Goal: Information Seeking & Learning: Learn about a topic

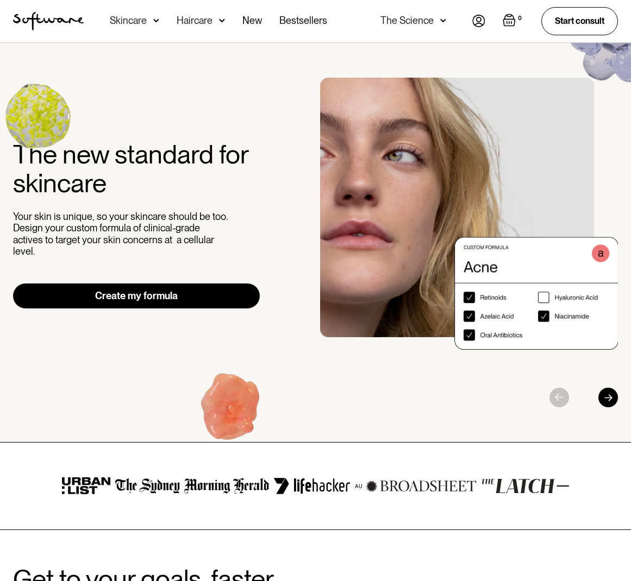
click at [64, 15] on img "home" at bounding box center [48, 21] width 71 height 18
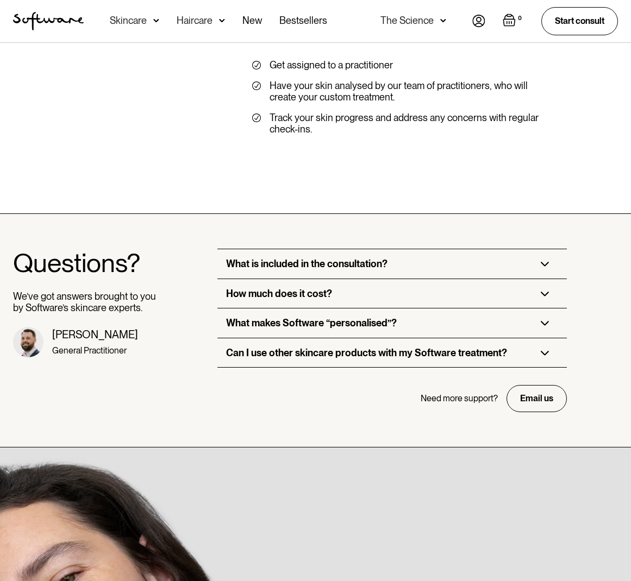
scroll to position [3230, 0]
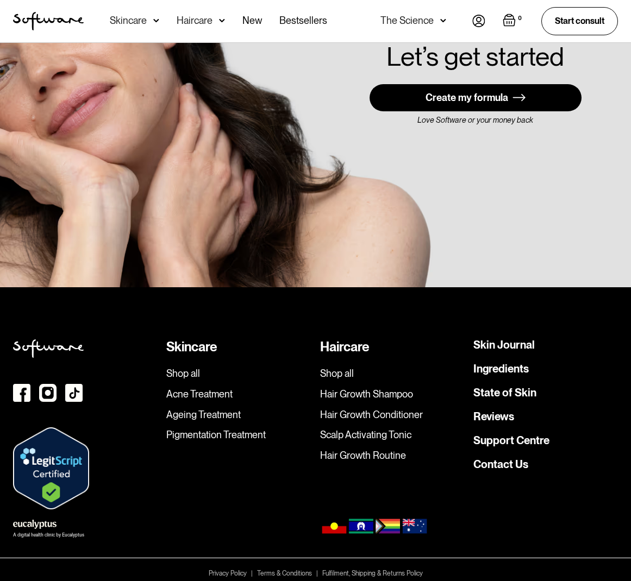
click at [487, 459] on link "Contact Us" at bounding box center [500, 464] width 55 height 11
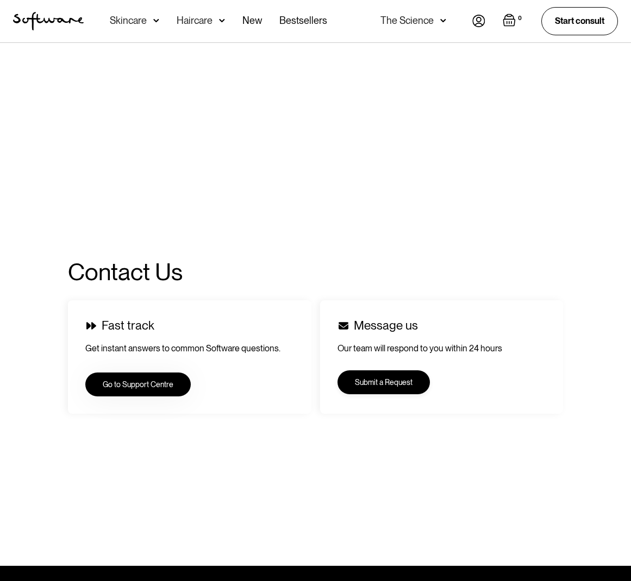
click at [414, 381] on link "Submit a Request" at bounding box center [383, 382] width 92 height 24
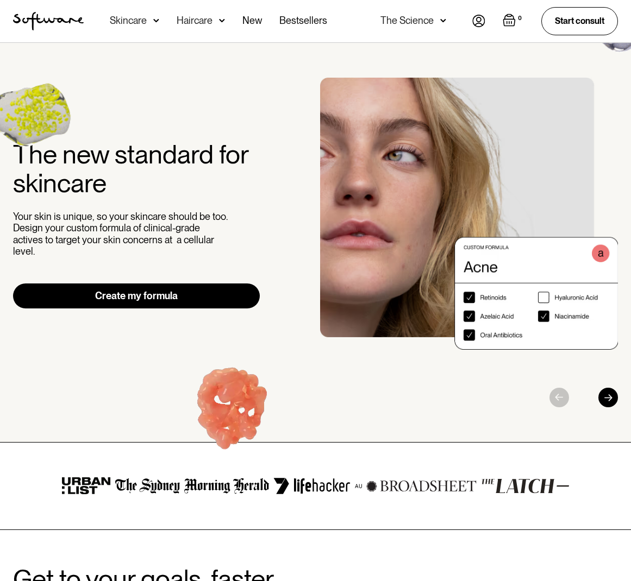
click at [139, 15] on div "Skincare" at bounding box center [128, 20] width 37 height 11
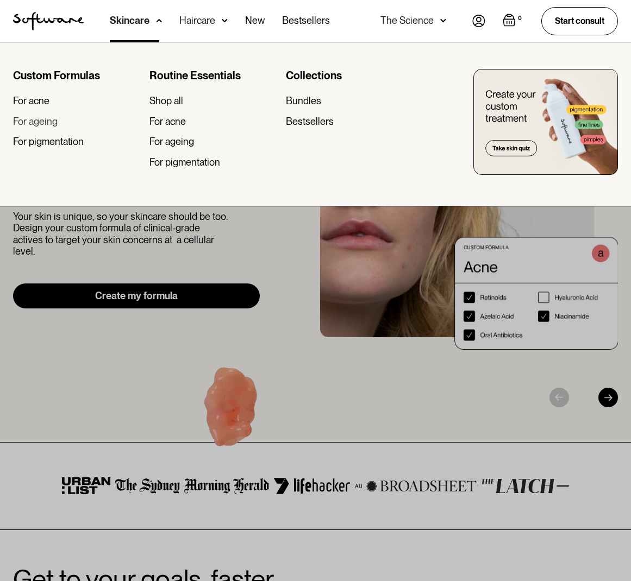
click at [43, 118] on div "For ageing" at bounding box center [35, 122] width 45 height 12
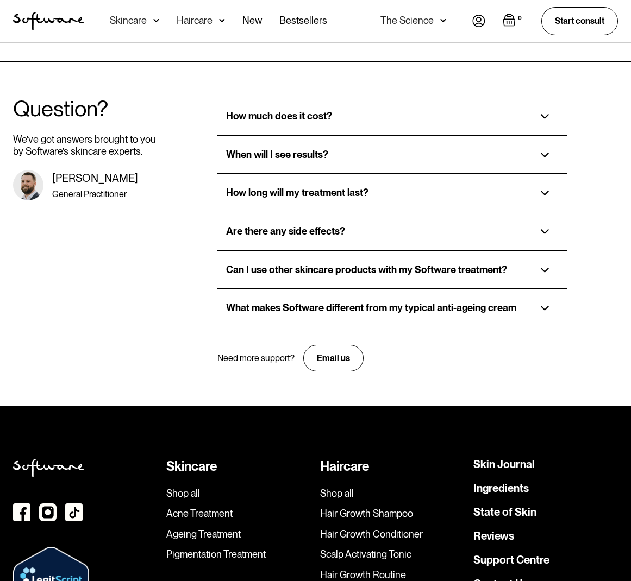
scroll to position [2278, 0]
